Goal: Task Accomplishment & Management: Manage account settings

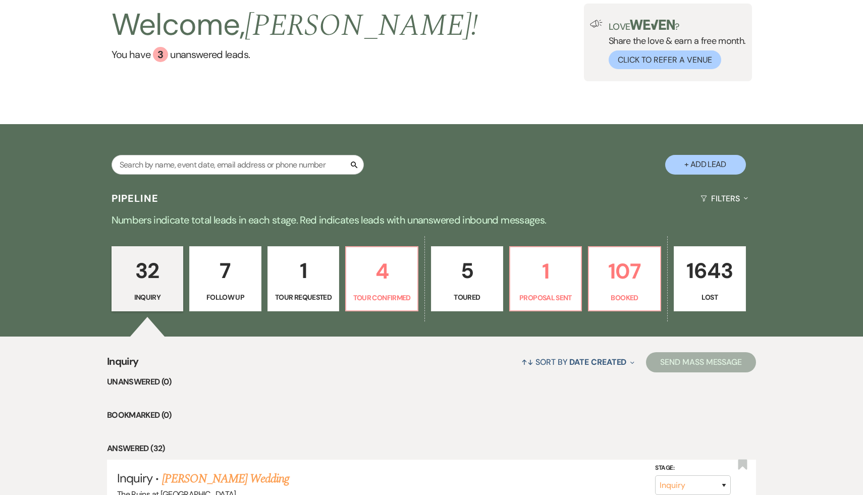
scroll to position [82, 0]
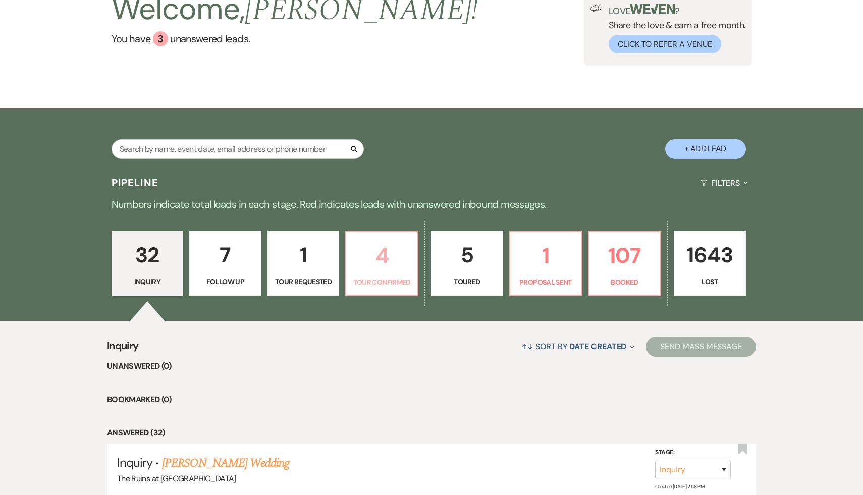
click at [383, 254] on p "4" at bounding box center [381, 256] width 59 height 34
select select "4"
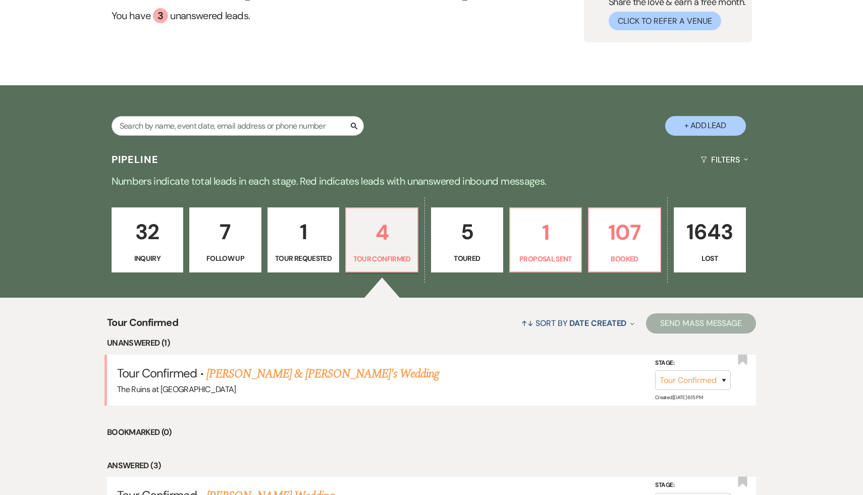
scroll to position [111, 0]
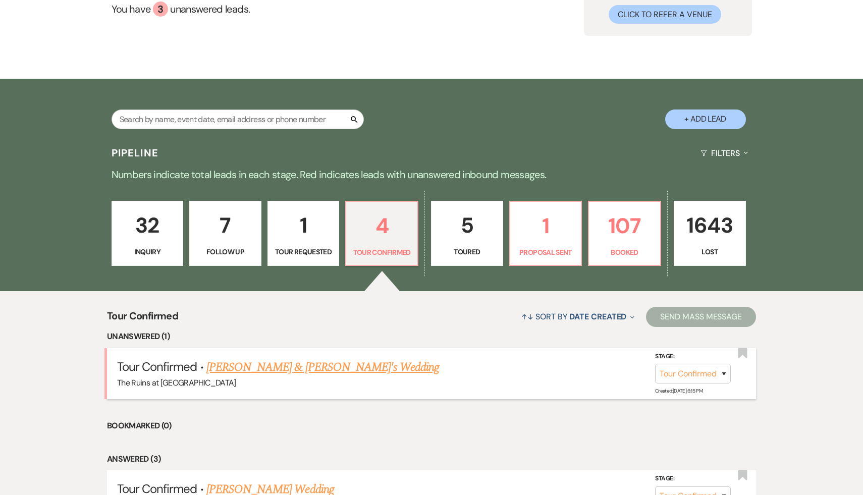
click at [324, 369] on link "Genevieve Waller-Whelan & Fiance's Wedding" at bounding box center [322, 367] width 233 height 18
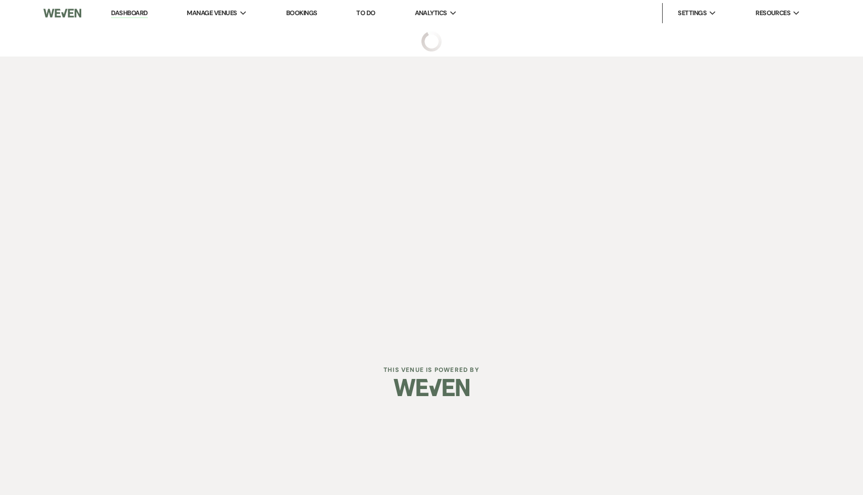
select select "4"
select select "6"
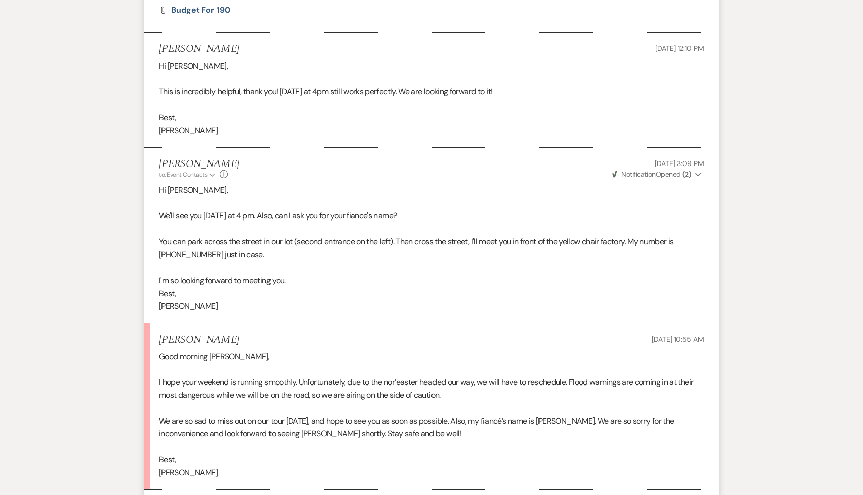
scroll to position [2316, 0]
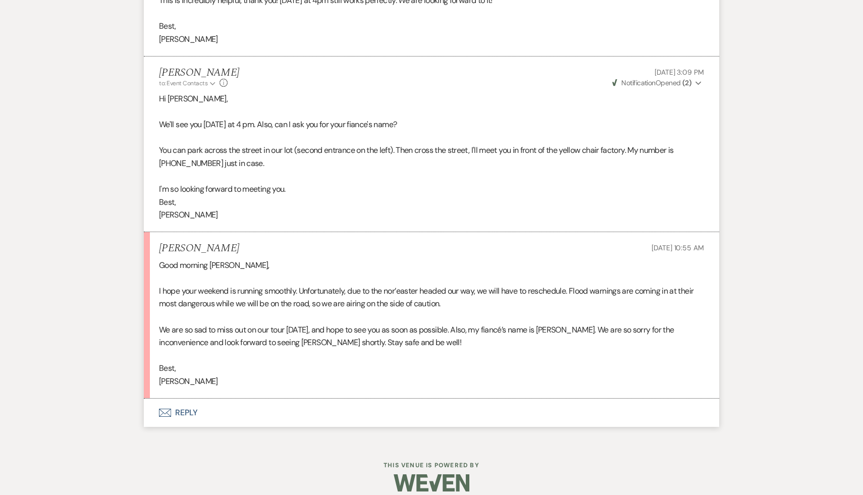
click at [183, 413] on button "Envelope Reply" at bounding box center [431, 413] width 575 height 28
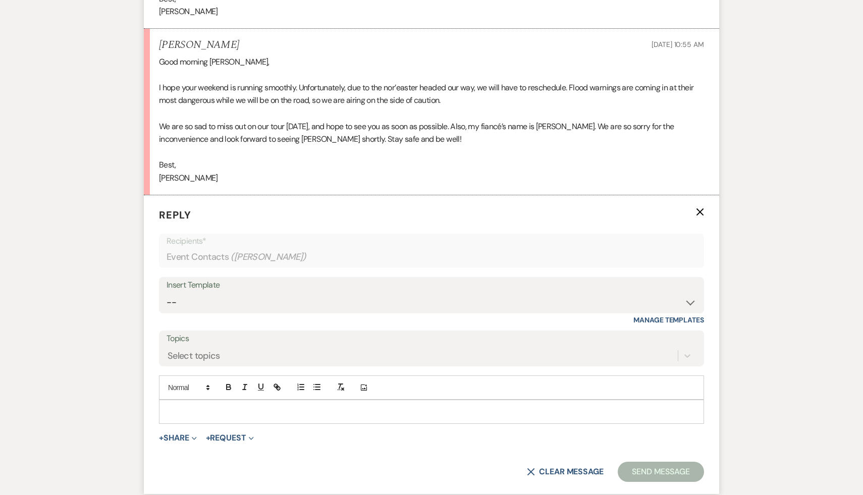
scroll to position [2521, 0]
click at [209, 413] on p at bounding box center [431, 410] width 529 height 11
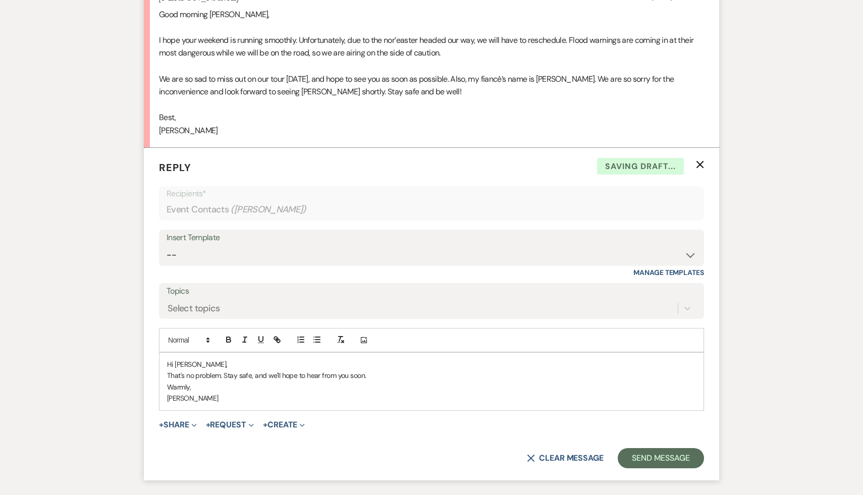
scroll to position [2569, 0]
click at [670, 458] on button "Send Message" at bounding box center [660, 456] width 86 height 20
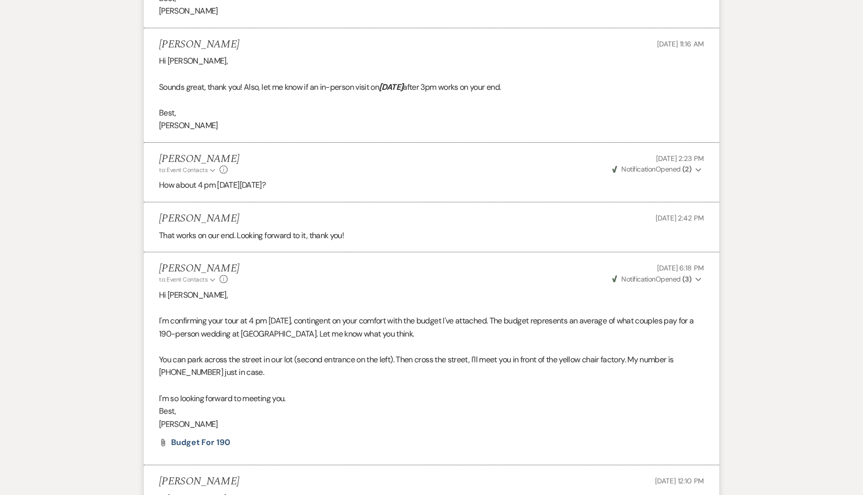
scroll to position [1785, 0]
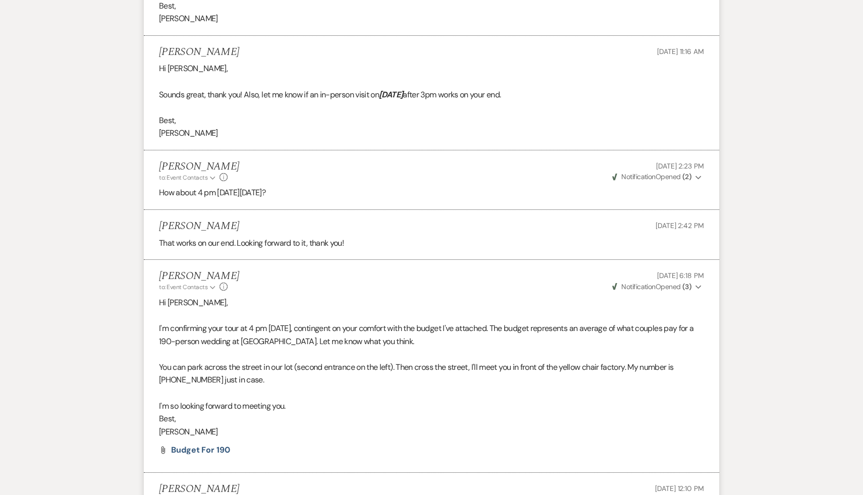
select select "4"
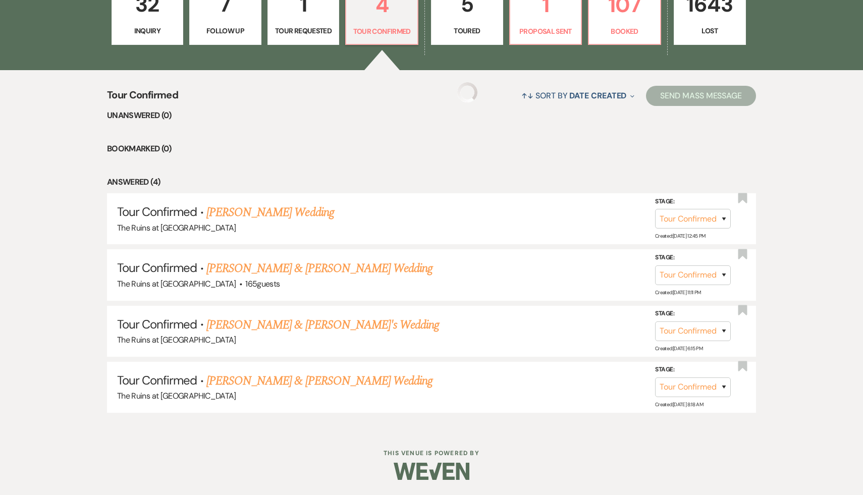
scroll to position [111, 0]
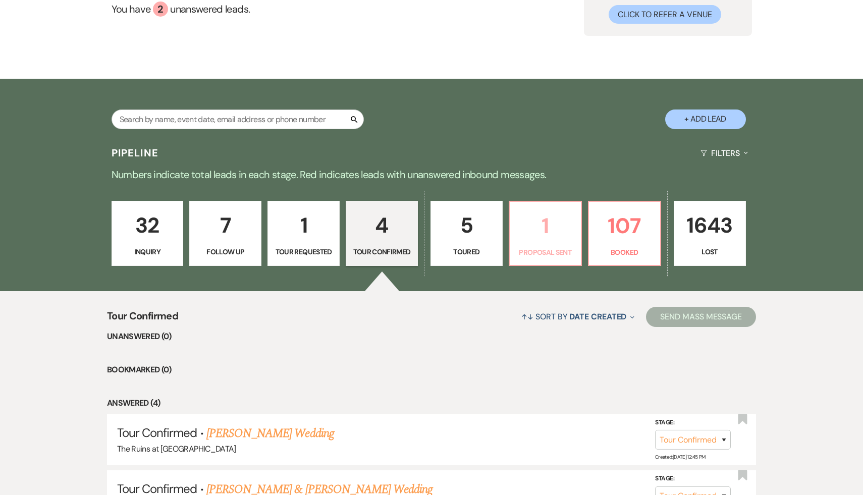
click at [552, 229] on p "1" at bounding box center [545, 226] width 59 height 34
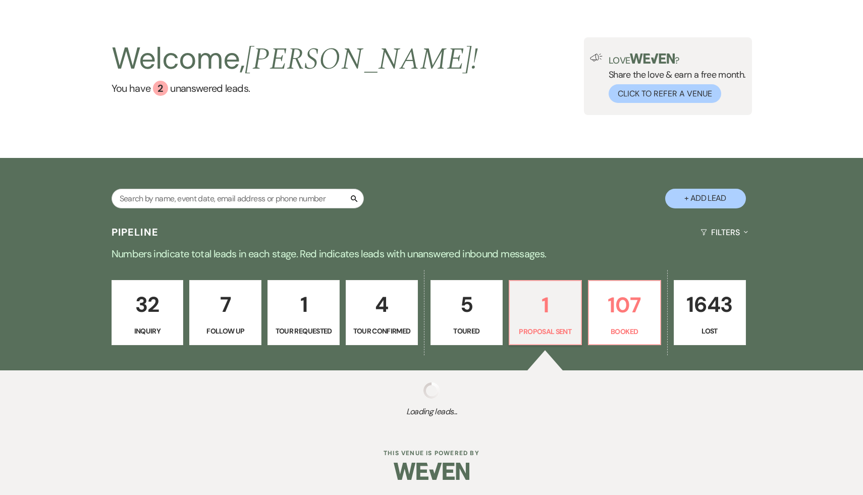
select select "6"
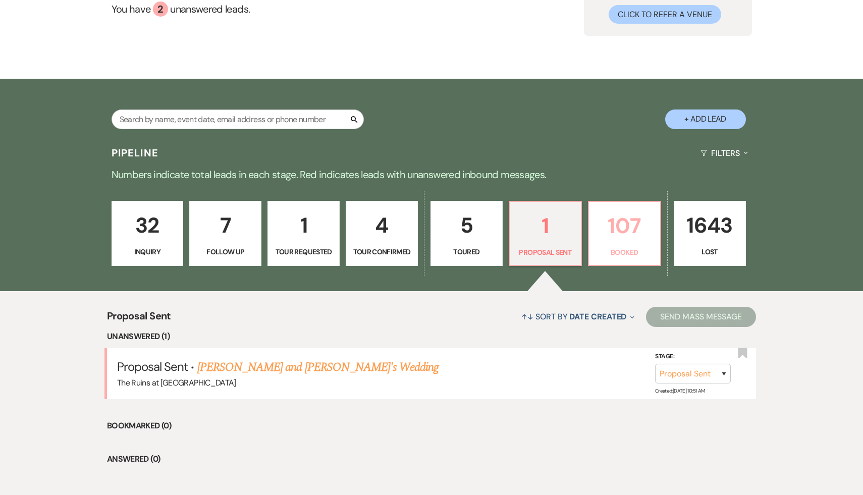
click at [624, 232] on p "107" at bounding box center [624, 226] width 59 height 34
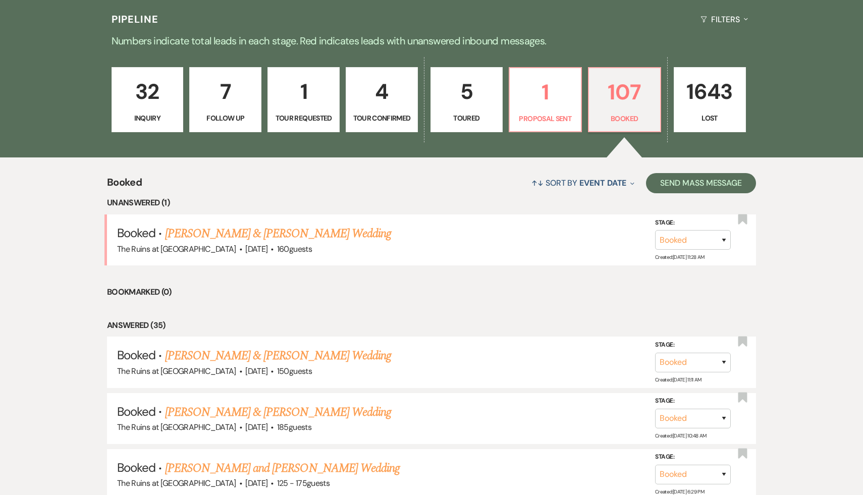
scroll to position [222, 0]
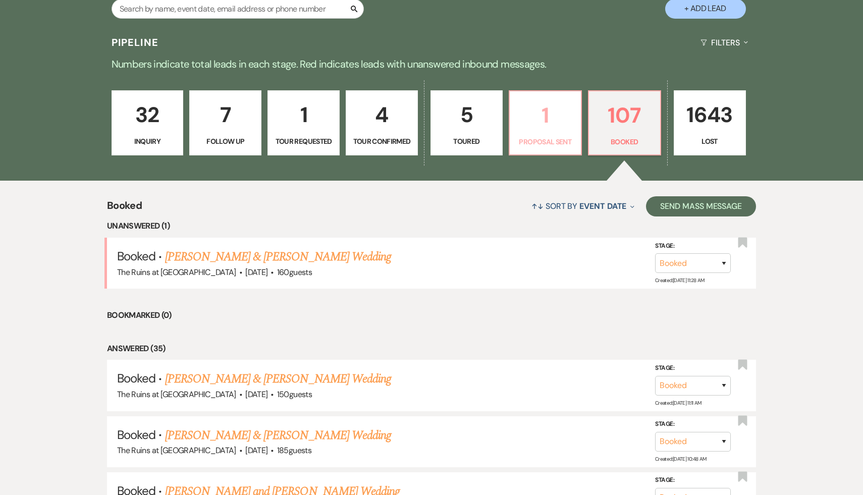
click at [542, 120] on p "1" at bounding box center [545, 115] width 59 height 34
select select "6"
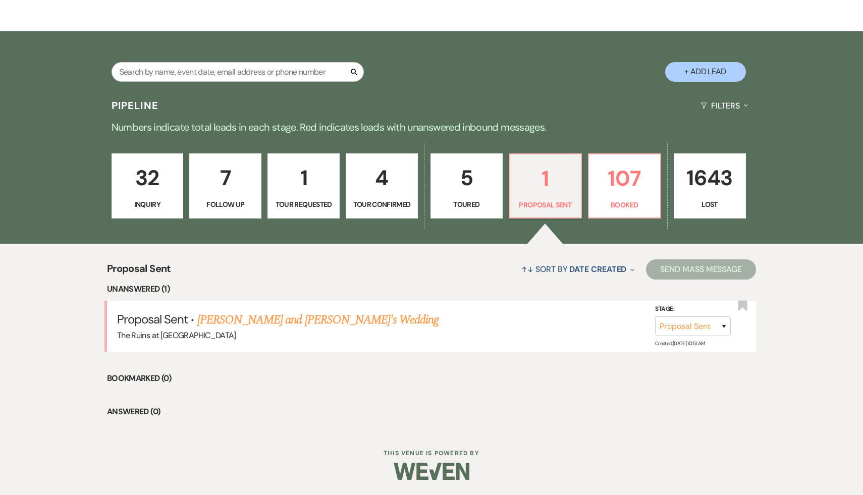
scroll to position [158, 0]
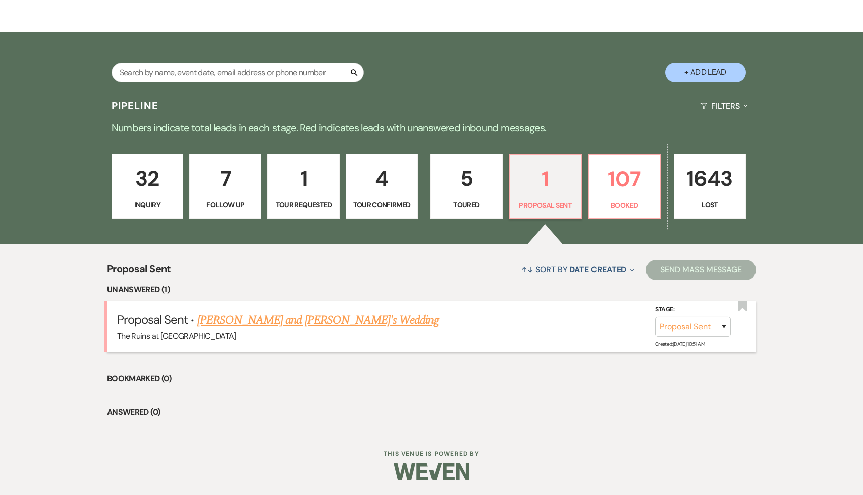
click at [303, 319] on link "Emma Hart and Nilay Modi.'s Wedding" at bounding box center [318, 320] width 242 height 18
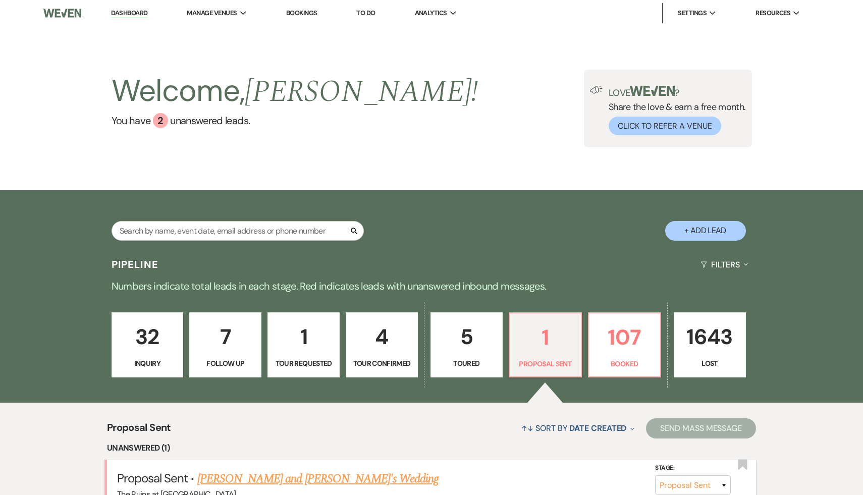
select select "6"
select select "5"
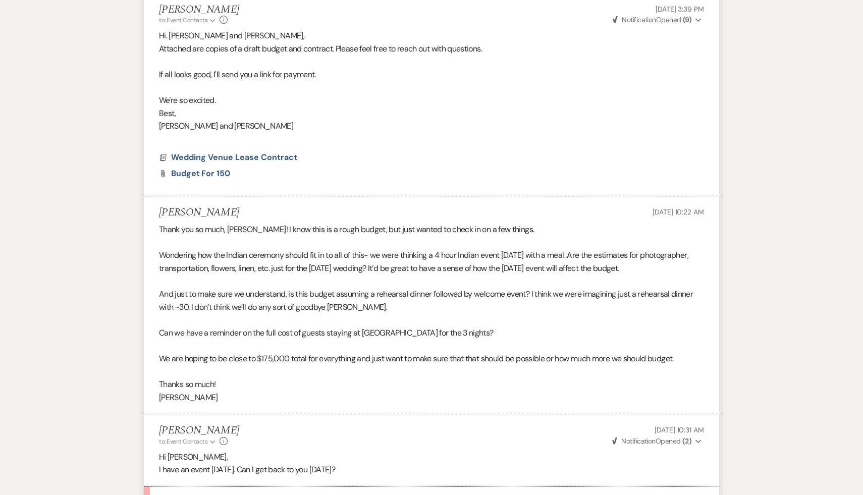
scroll to position [226, 0]
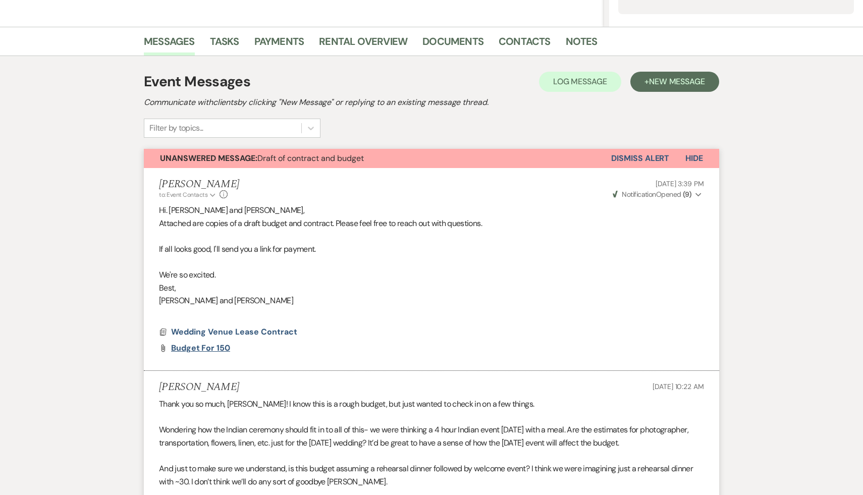
click at [216, 349] on span "Budget for 150" at bounding box center [200, 348] width 59 height 11
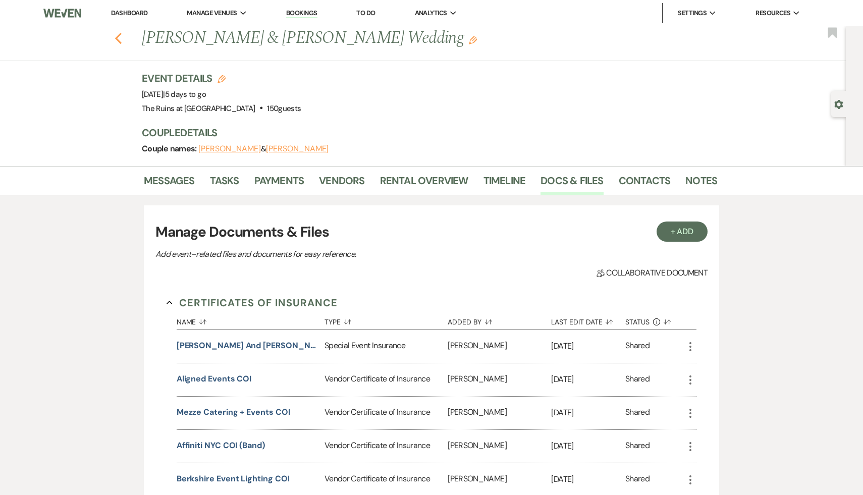
click at [119, 35] on use "button" at bounding box center [118, 38] width 7 height 11
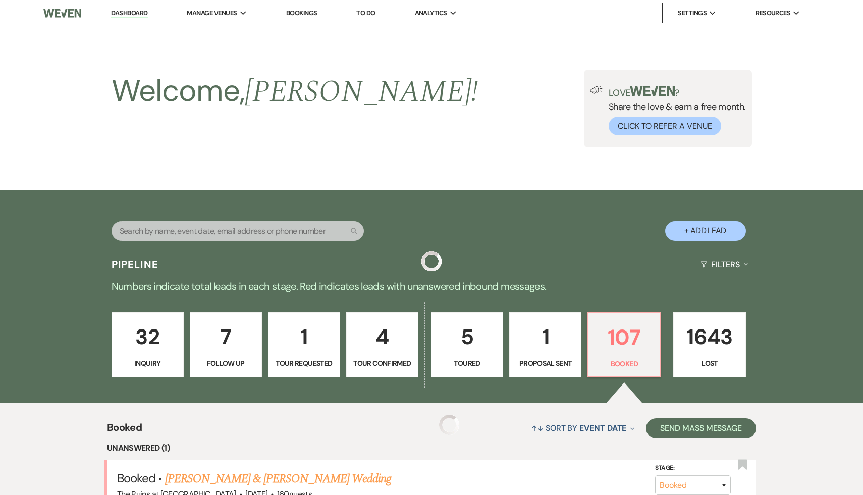
scroll to position [280, 0]
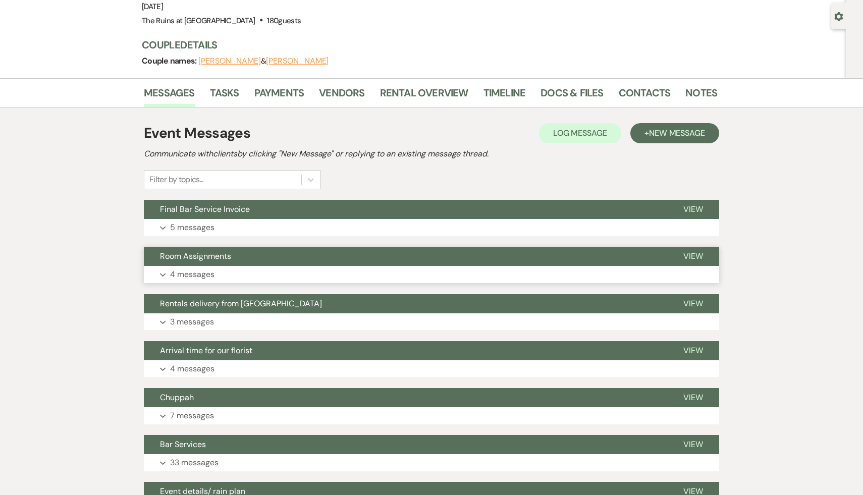
scroll to position [98, 0]
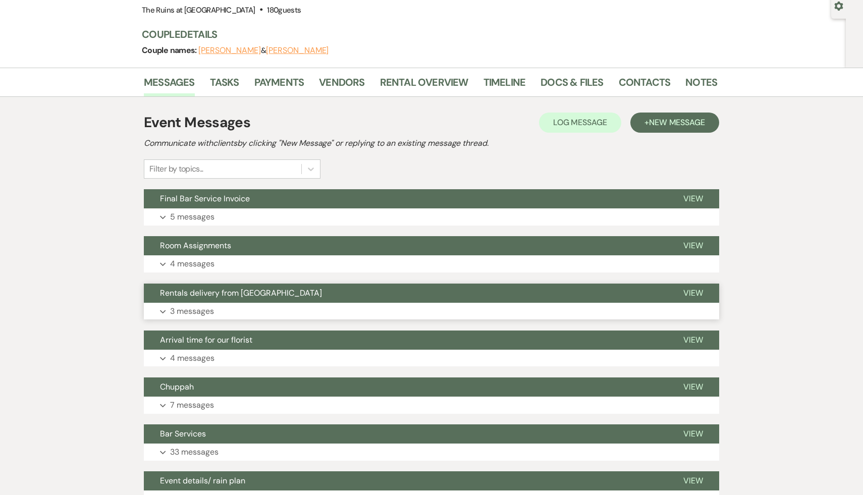
click at [247, 295] on span "Rentals delivery from Columbia" at bounding box center [241, 293] width 162 height 11
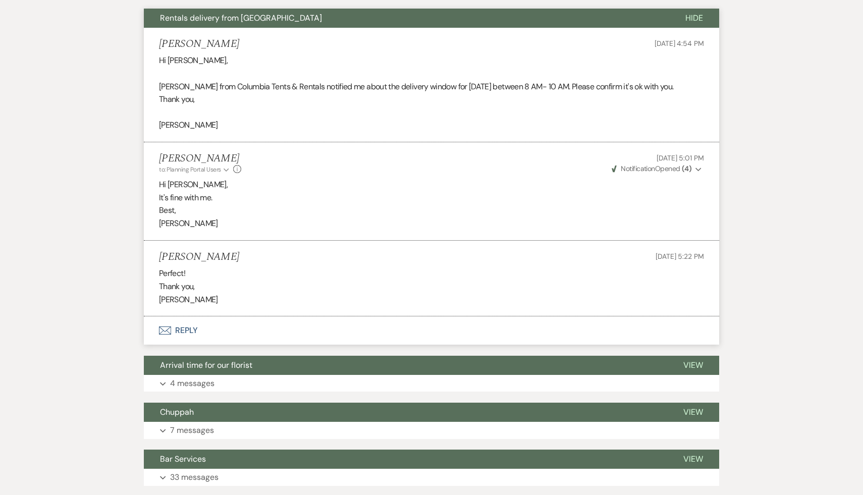
scroll to position [382, 0]
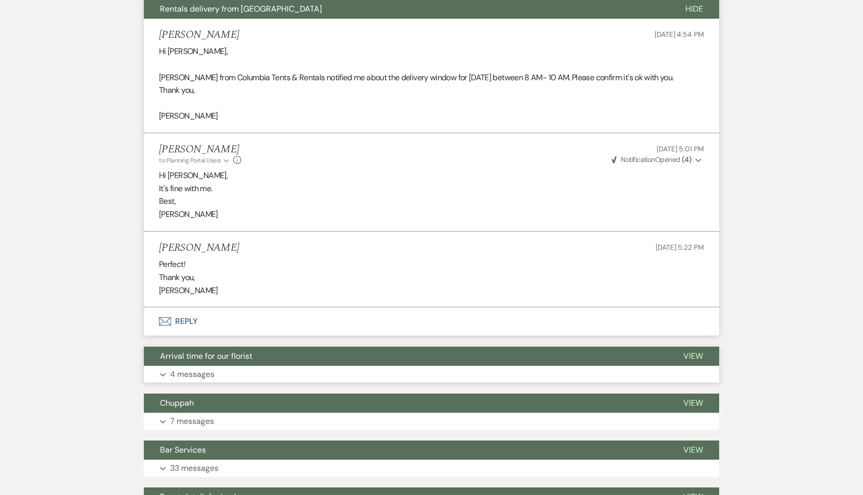
click at [232, 357] on span "Arrival time for our florist" at bounding box center [206, 356] width 92 height 11
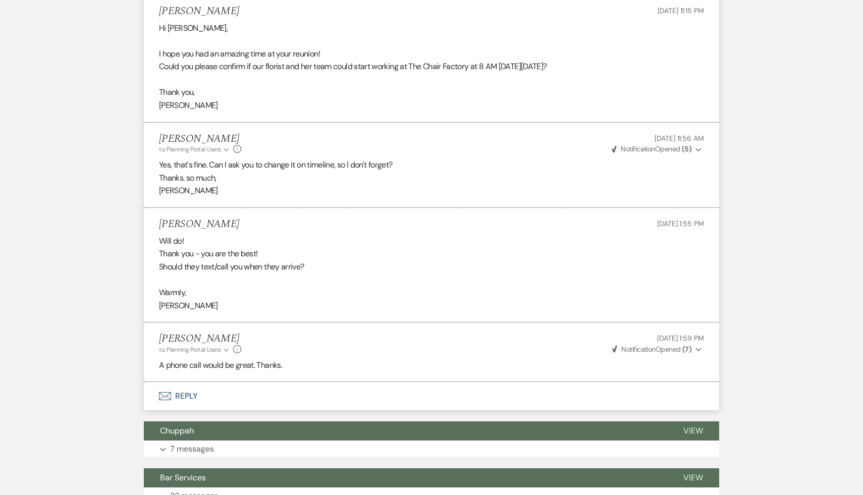
scroll to position [797, 0]
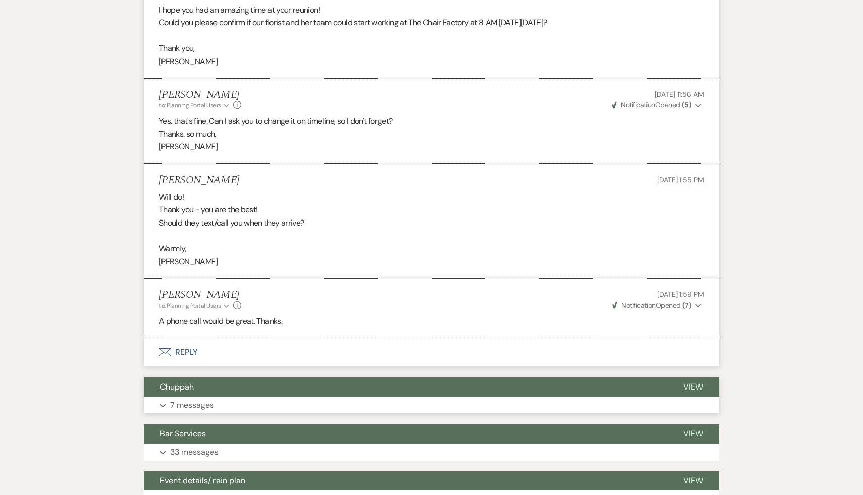
click at [175, 389] on span "Chuppah" at bounding box center [177, 386] width 34 height 11
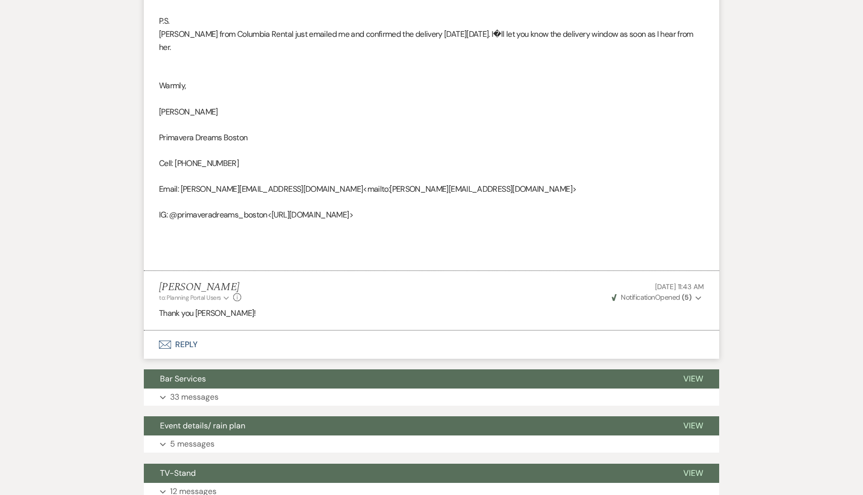
scroll to position [2356, 0]
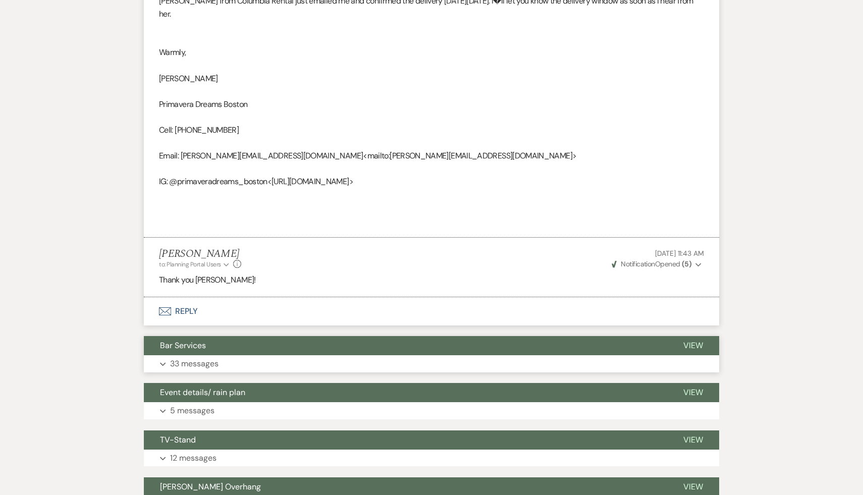
click at [201, 351] on button "Bar Services" at bounding box center [405, 345] width 523 height 19
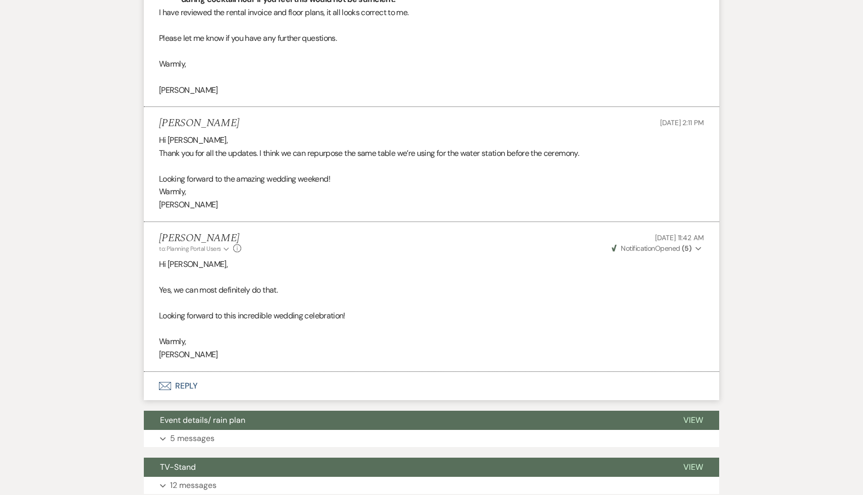
scroll to position [9044, 0]
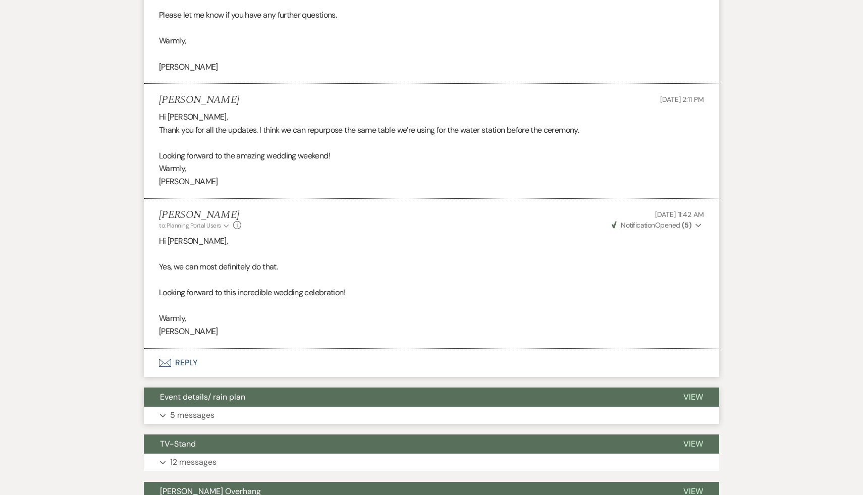
click at [229, 402] on span "Event details/ rain plan" at bounding box center [202, 396] width 85 height 11
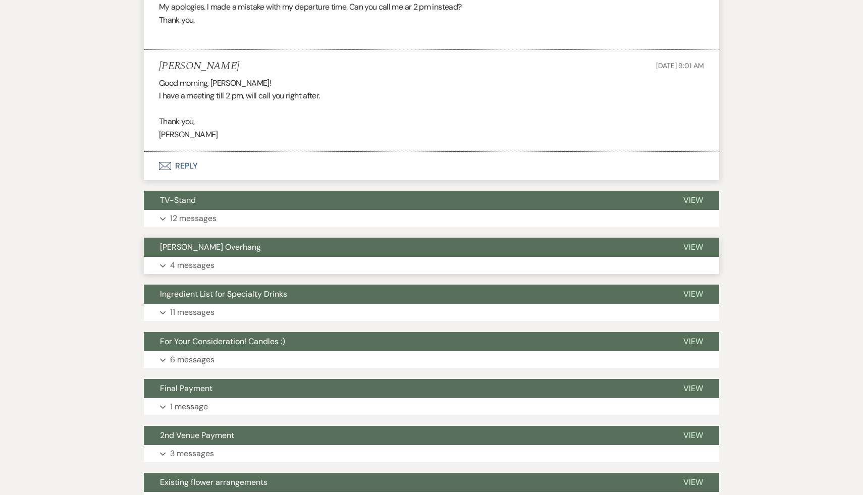
scroll to position [9815, 0]
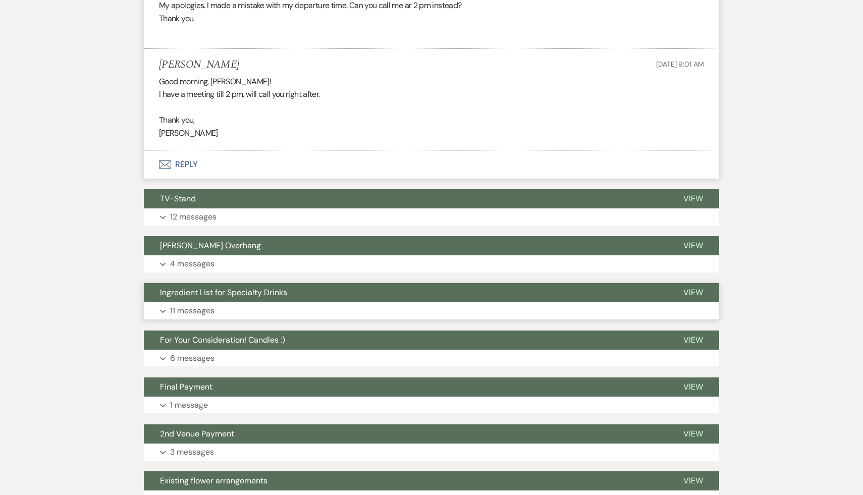
click at [249, 298] on span "Ingredient List for Specialty Drinks" at bounding box center [223, 292] width 127 height 11
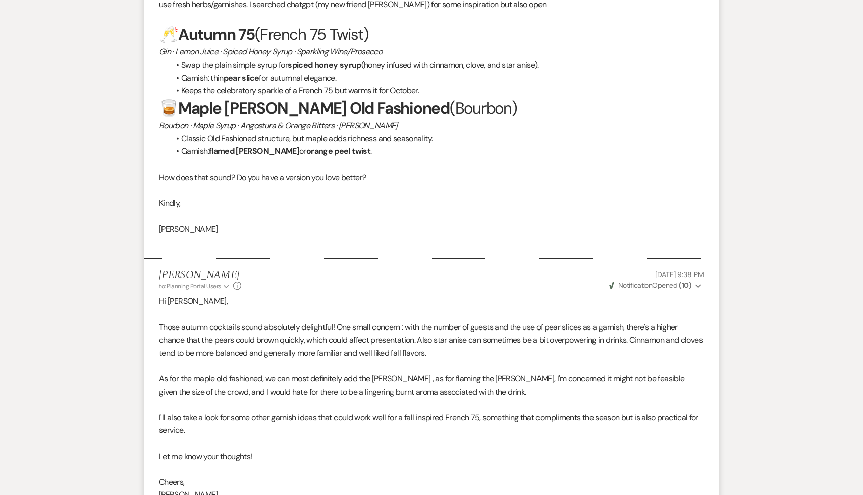
scroll to position [10266, 0]
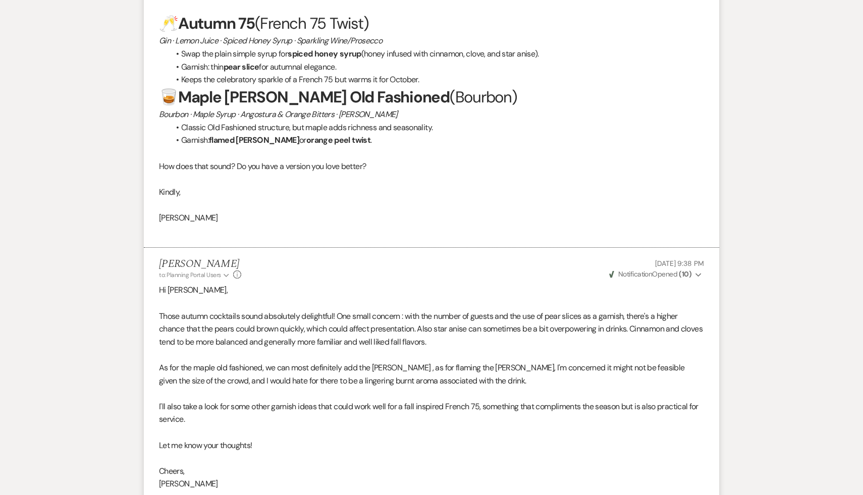
click at [405, 464] on p at bounding box center [431, 457] width 545 height 13
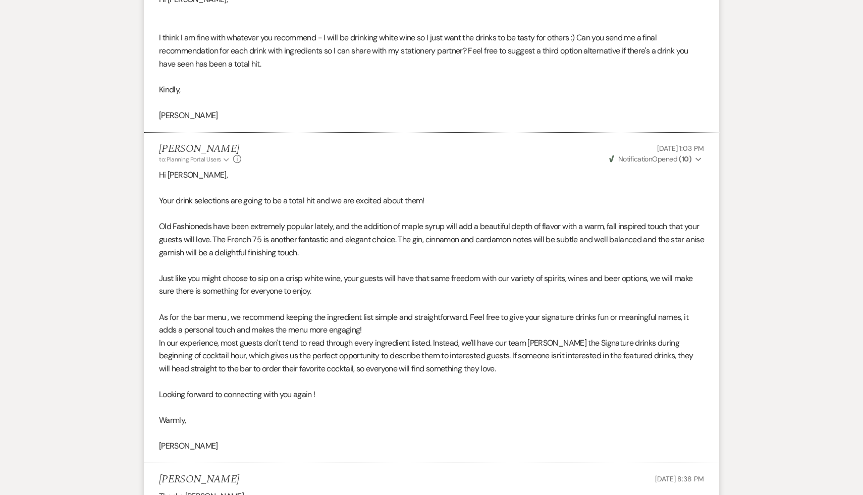
scroll to position [10860, 0]
click at [419, 453] on p "Diana" at bounding box center [431, 446] width 545 height 13
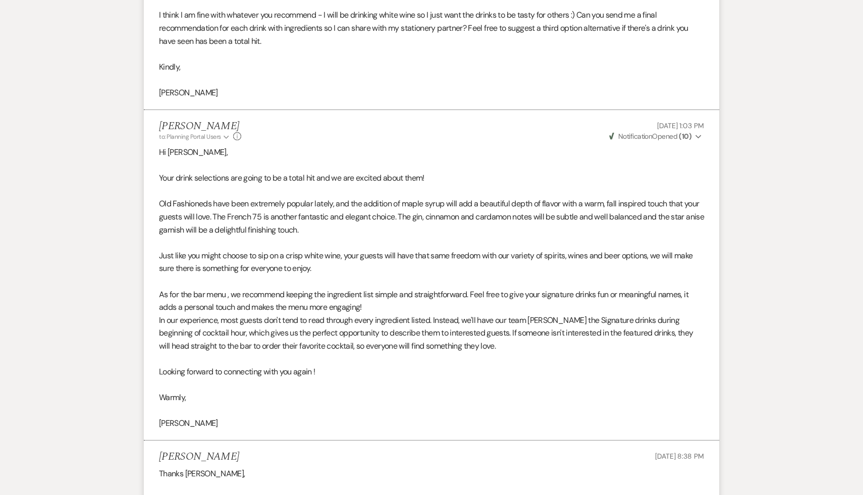
scroll to position [10893, 0]
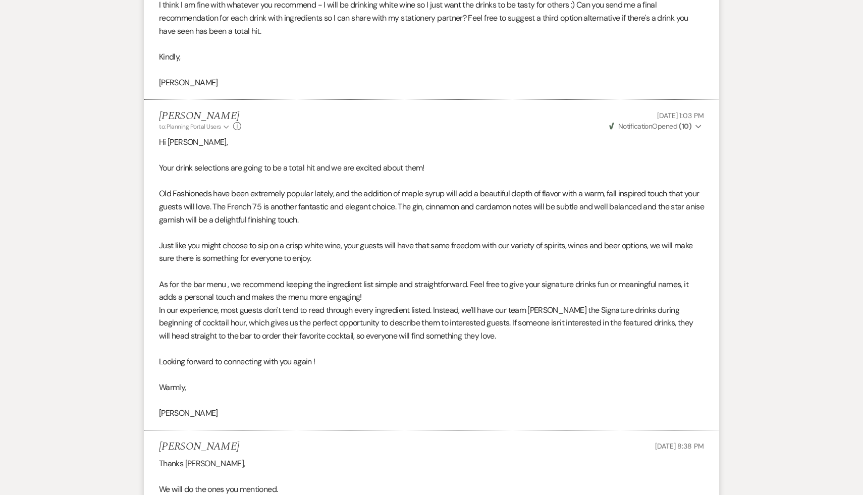
click at [384, 470] on p "Thanks Diana," at bounding box center [431, 463] width 545 height 13
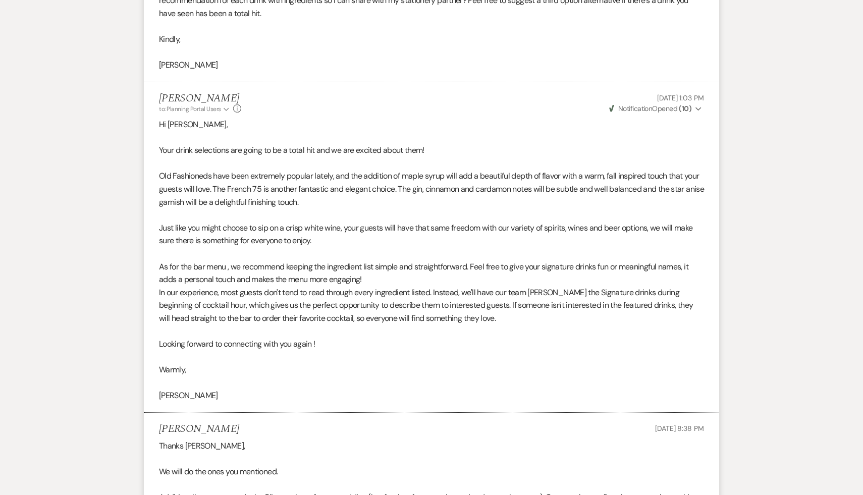
scroll to position [10911, 0]
click at [338, 452] on p "Thanks Diana," at bounding box center [431, 445] width 545 height 13
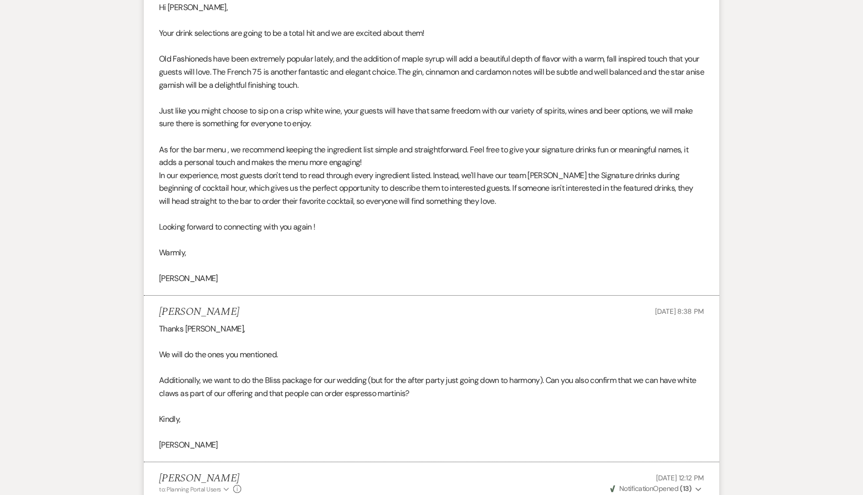
scroll to position [11039, 0]
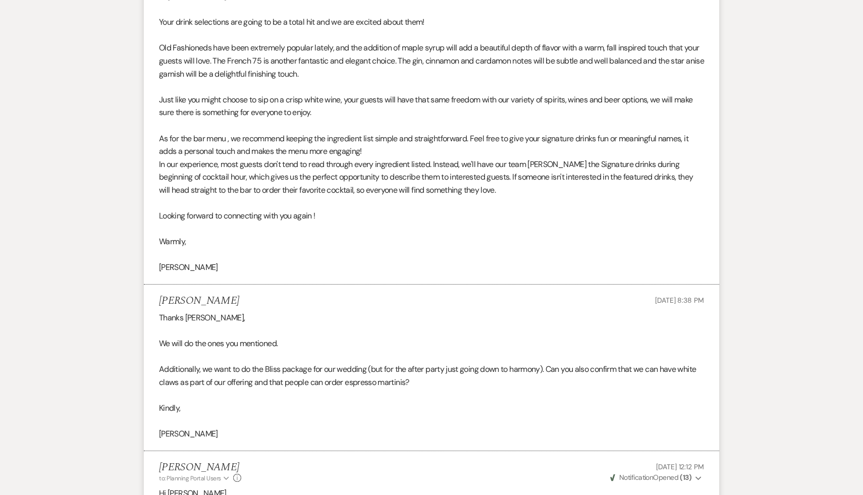
click at [340, 415] on p "Kindly," at bounding box center [431, 408] width 545 height 13
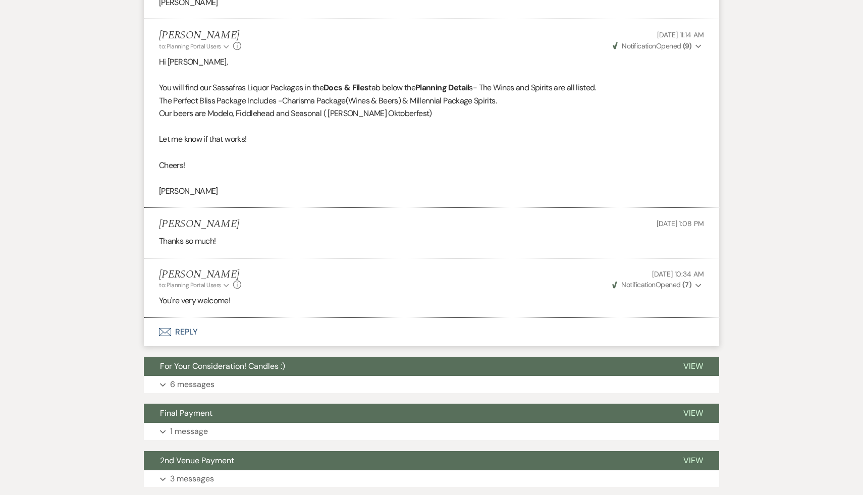
scroll to position [11777, 0]
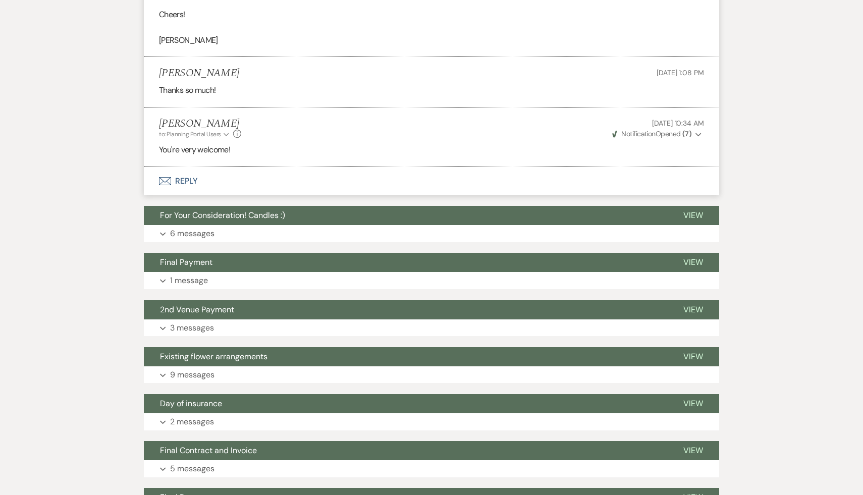
scroll to position [11912, 0]
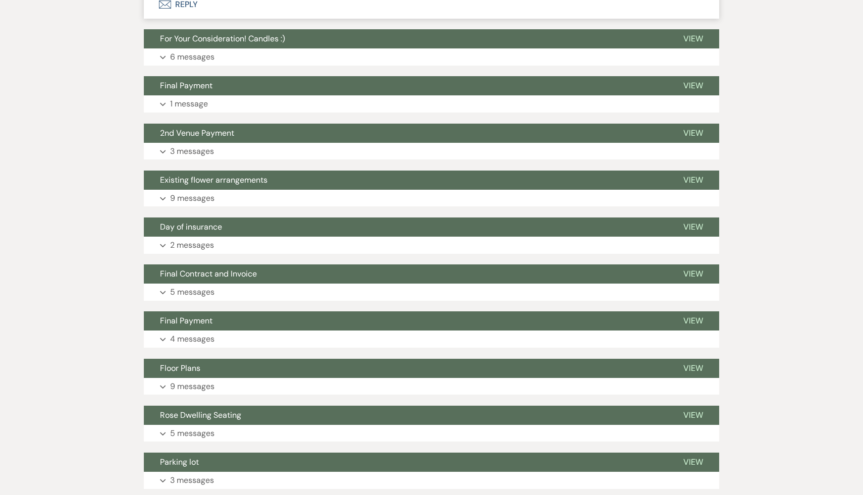
scroll to position [12102, 0]
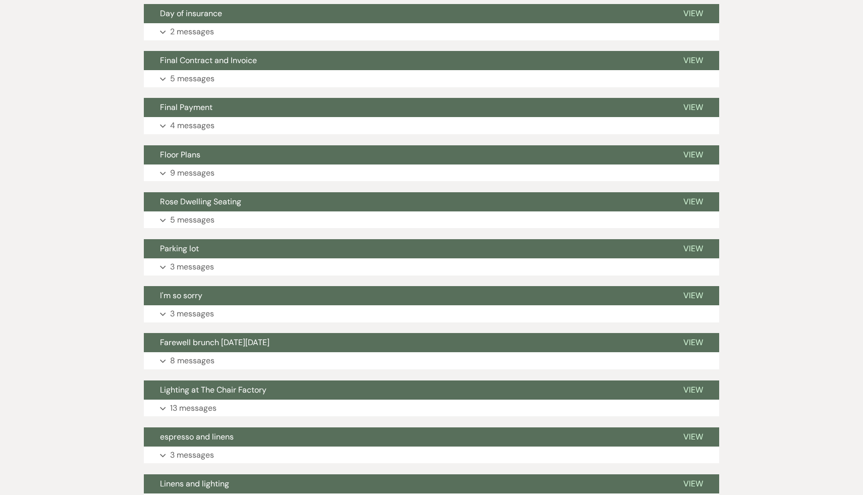
scroll to position [12337, 0]
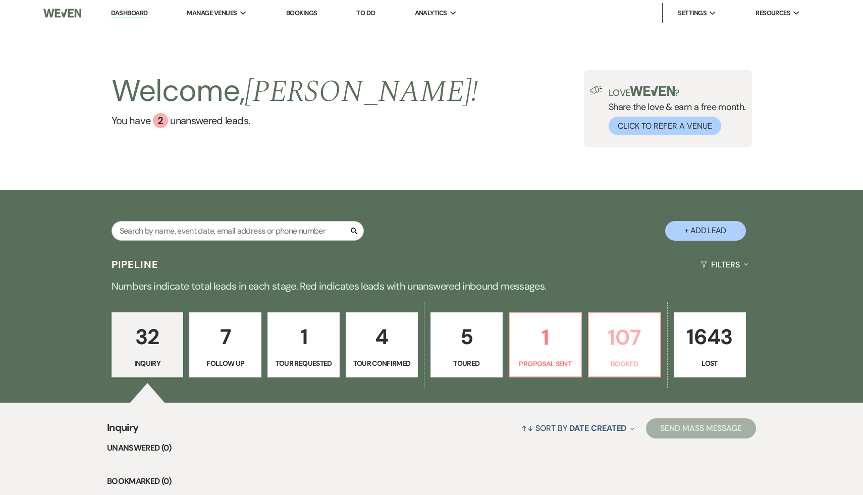
click at [630, 333] on p "107" at bounding box center [624, 337] width 59 height 34
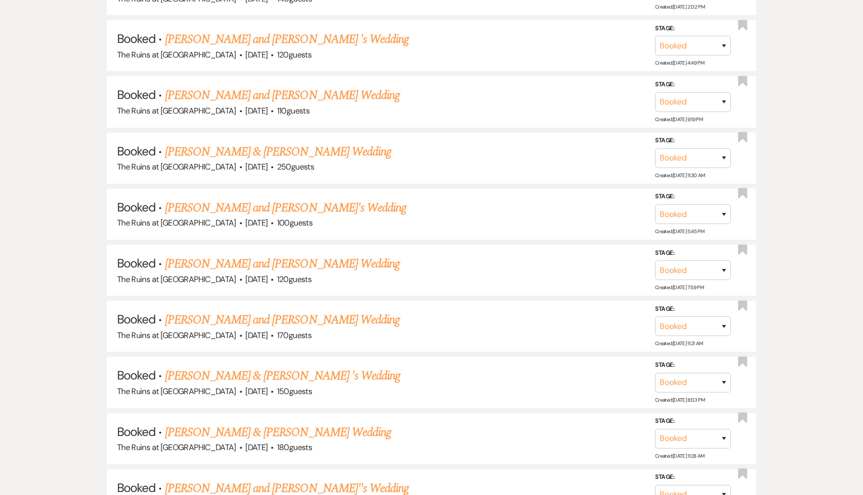
scroll to position [1782, 0]
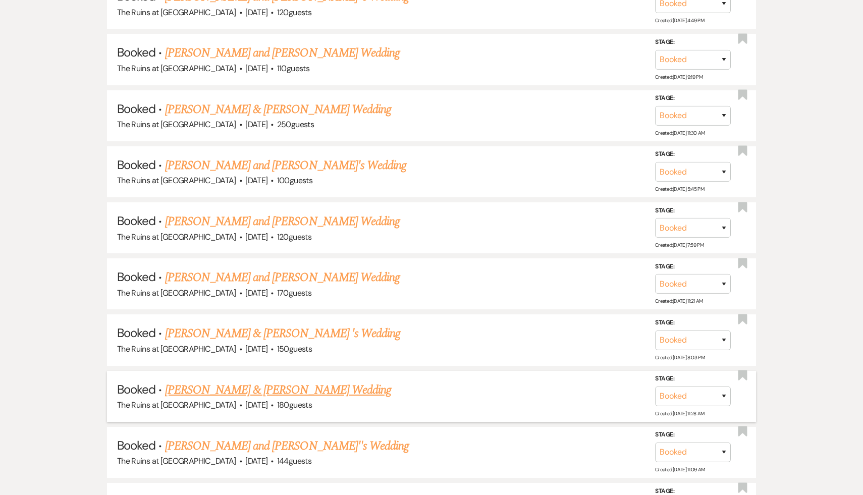
click at [269, 381] on link "[PERSON_NAME] & [PERSON_NAME] Wedding" at bounding box center [278, 390] width 226 height 18
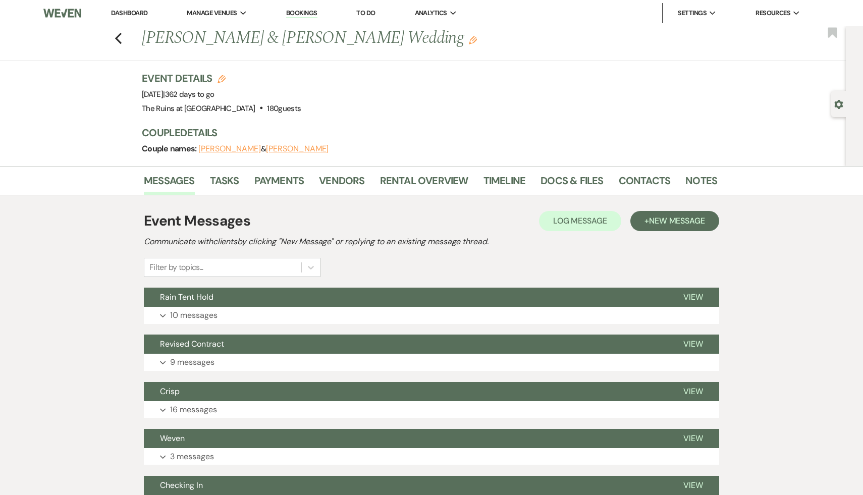
click at [503, 246] on h2 "Communicate with clients by clicking "New Message" or replying to an existing m…" at bounding box center [431, 242] width 575 height 12
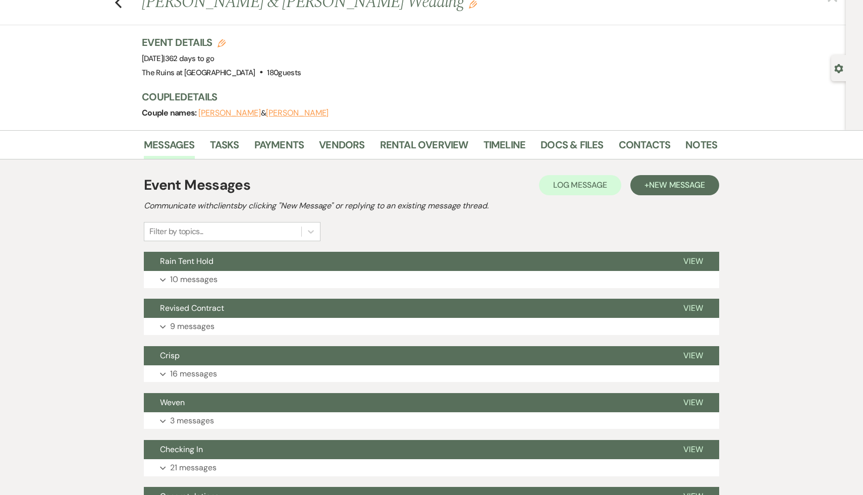
scroll to position [37, 0]
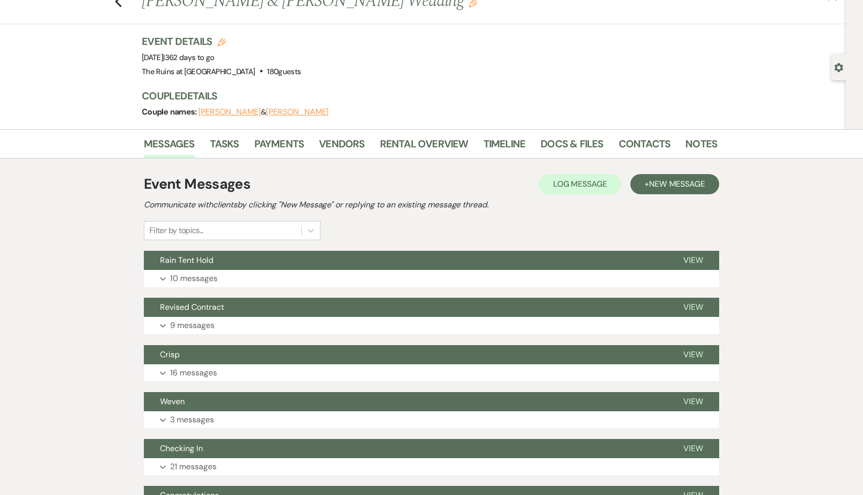
click at [786, 300] on div "Messages Tasks Payments Vendors Rental Overview Timeline Docs & Files Contacts …" at bounding box center [431, 474] width 863 height 690
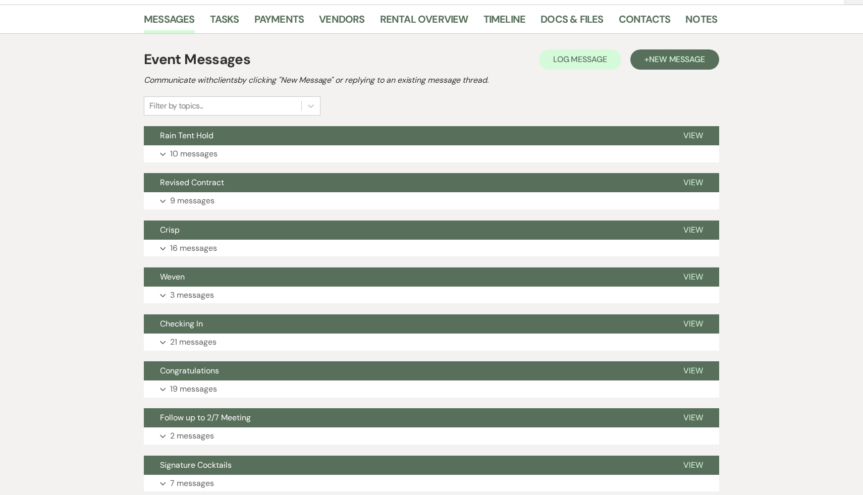
scroll to position [49, 0]
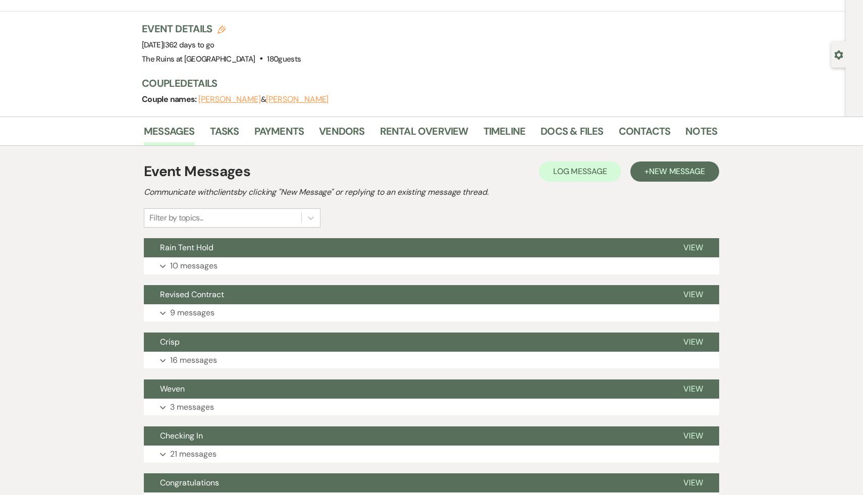
click at [635, 213] on div "Event Messages Log Log Message + New Message Communicate with clients by clicki…" at bounding box center [431, 194] width 575 height 67
click at [565, 131] on link "Docs & Files" at bounding box center [571, 134] width 63 height 22
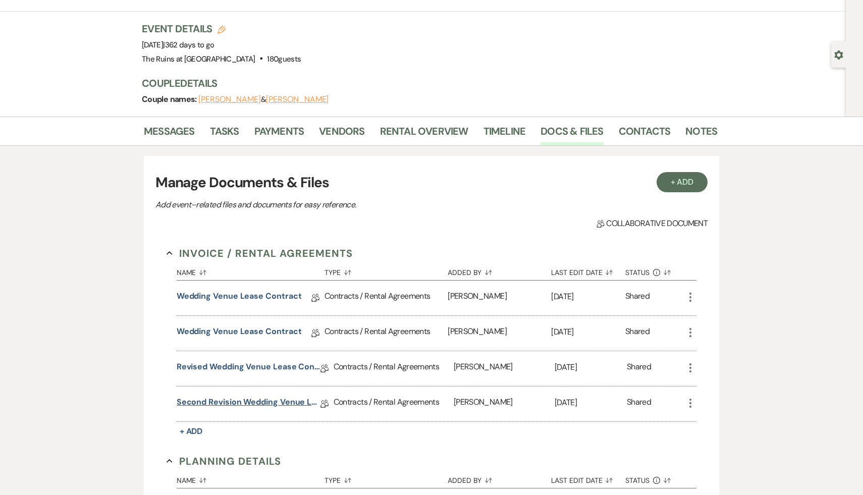
click at [282, 400] on link "Second Revision Wedding Venue Lease Contract" at bounding box center [249, 404] width 144 height 16
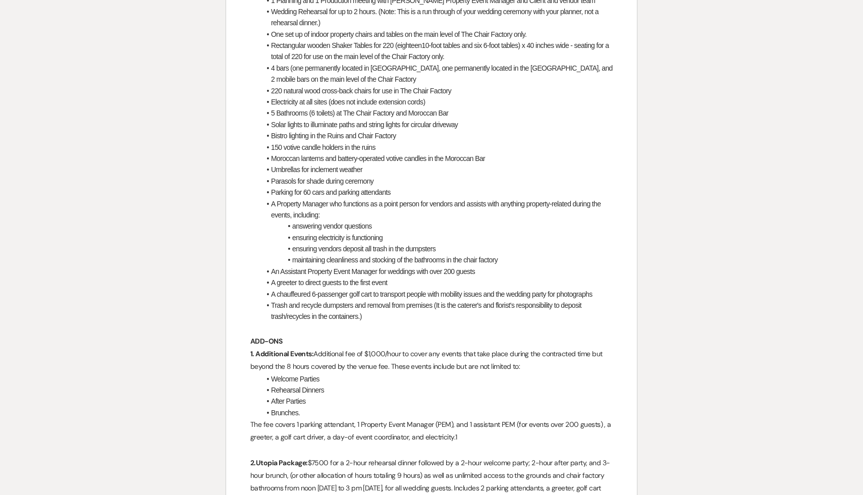
scroll to position [740, 0]
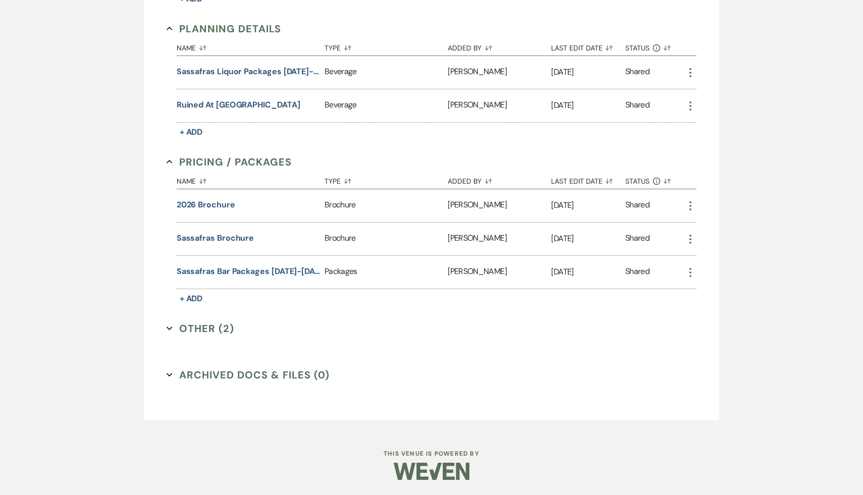
scroll to position [49, 0]
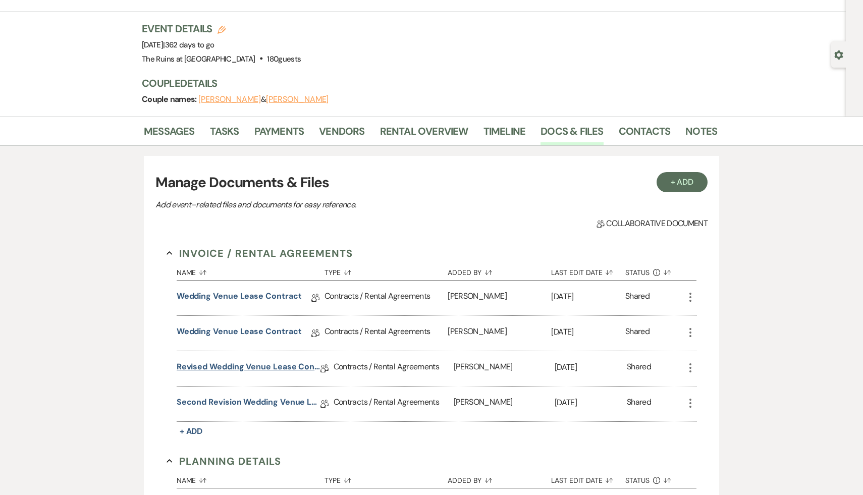
click at [266, 364] on link "Revised Wedding Venue Lease Contract" at bounding box center [249, 369] width 144 height 16
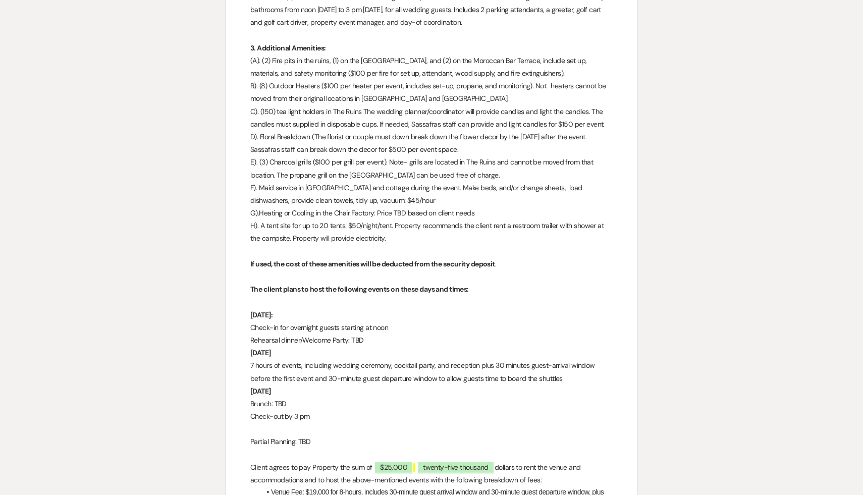
scroll to position [1405, 0]
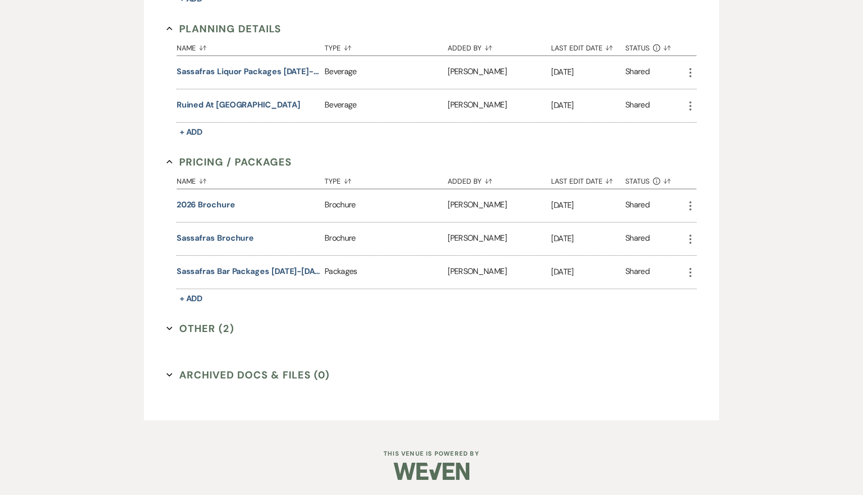
scroll to position [49, 0]
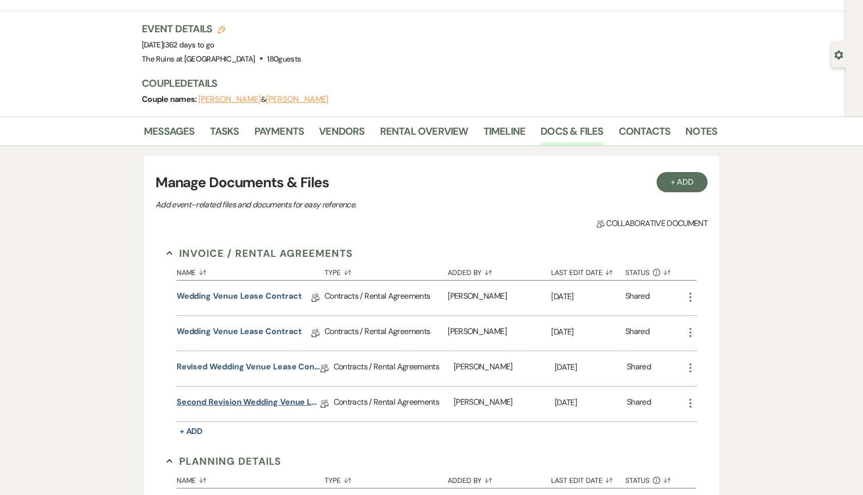
click at [290, 400] on link "Second Revision Wedding Venue Lease Contract" at bounding box center [249, 404] width 144 height 16
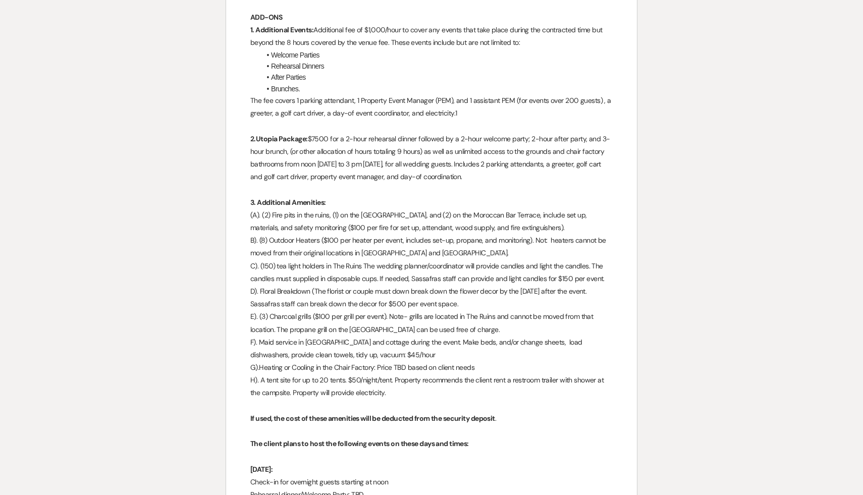
scroll to position [1289, 0]
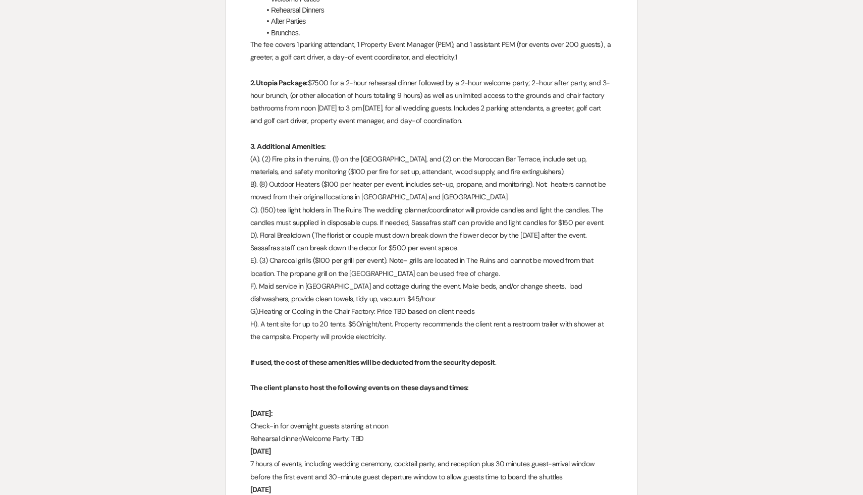
click at [436, 419] on p "[DATE]:" at bounding box center [431, 413] width 362 height 13
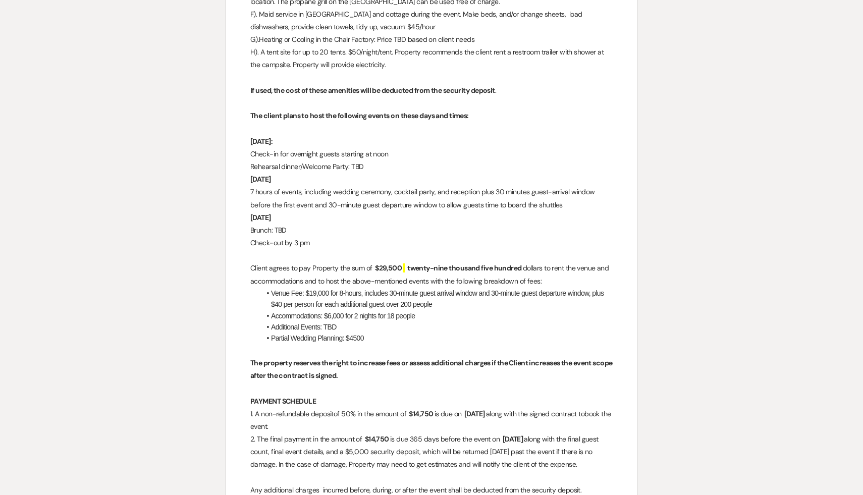
scroll to position [1565, 0]
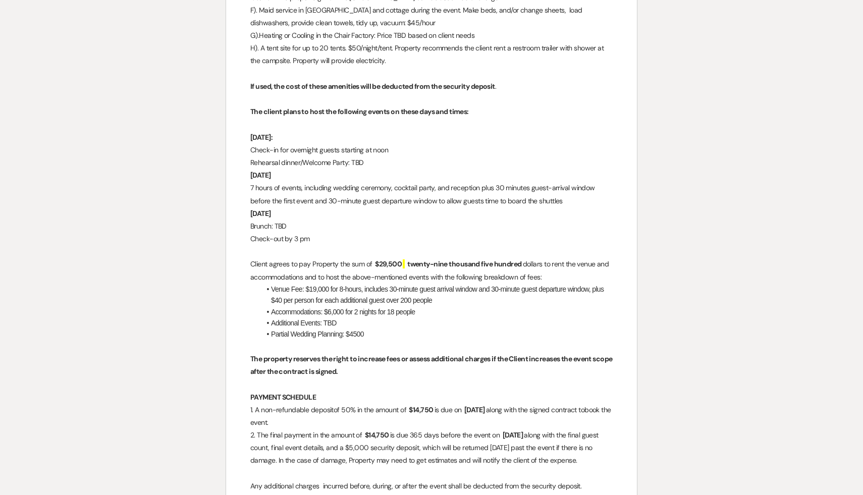
click at [442, 378] on p "The property reserves the right to increase fees or assess additional charges i…" at bounding box center [431, 365] width 362 height 25
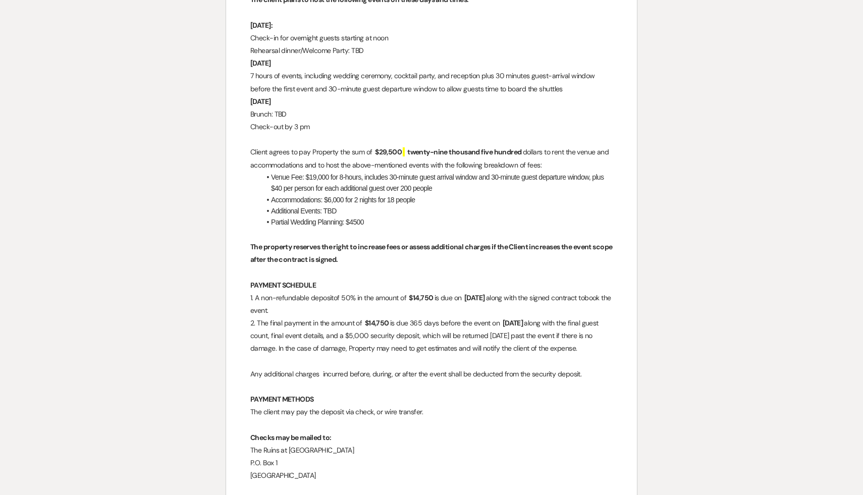
scroll to position [1678, 0]
